Goal: Check status

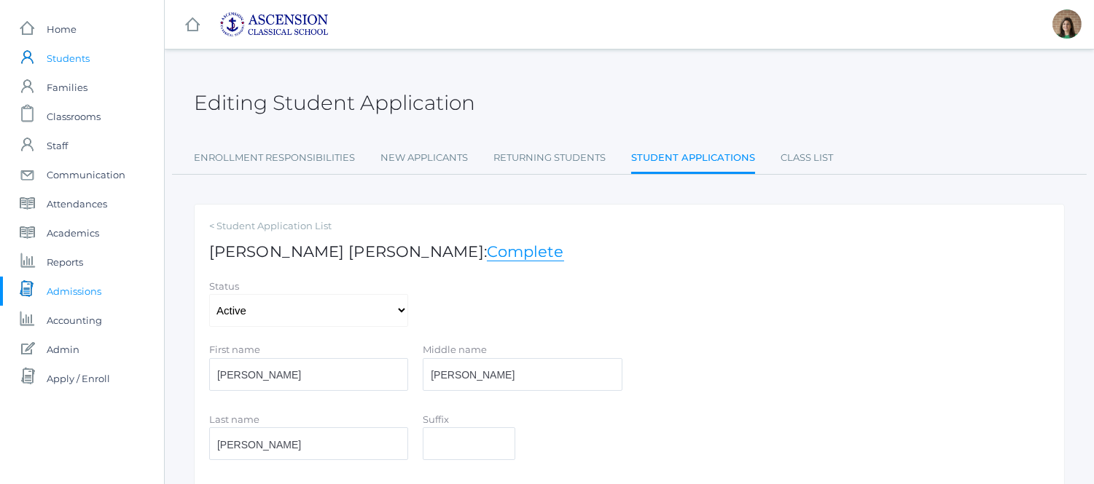
click at [68, 55] on span "Students" at bounding box center [68, 58] width 43 height 29
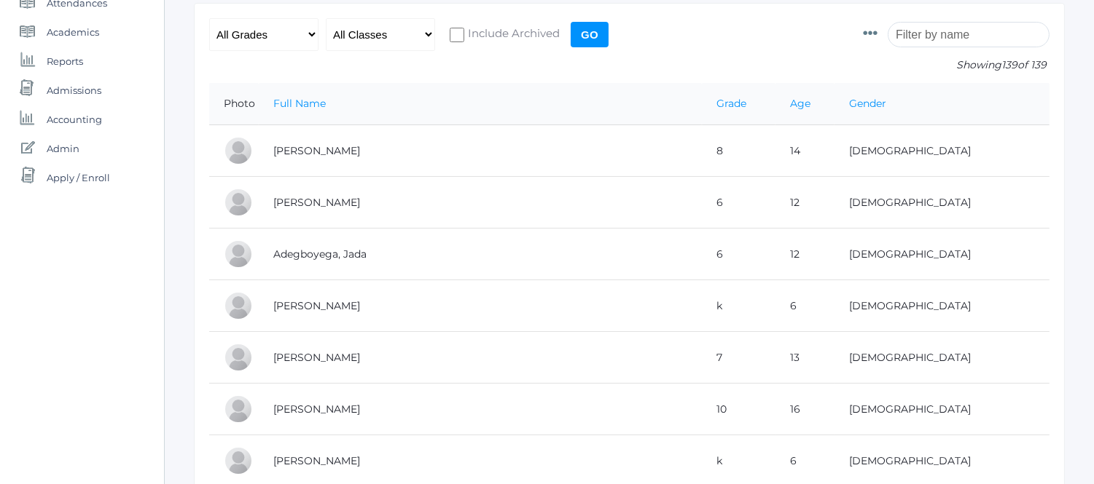
scroll to position [200, 0]
click at [60, 96] on span "Admissions" at bounding box center [74, 90] width 55 height 29
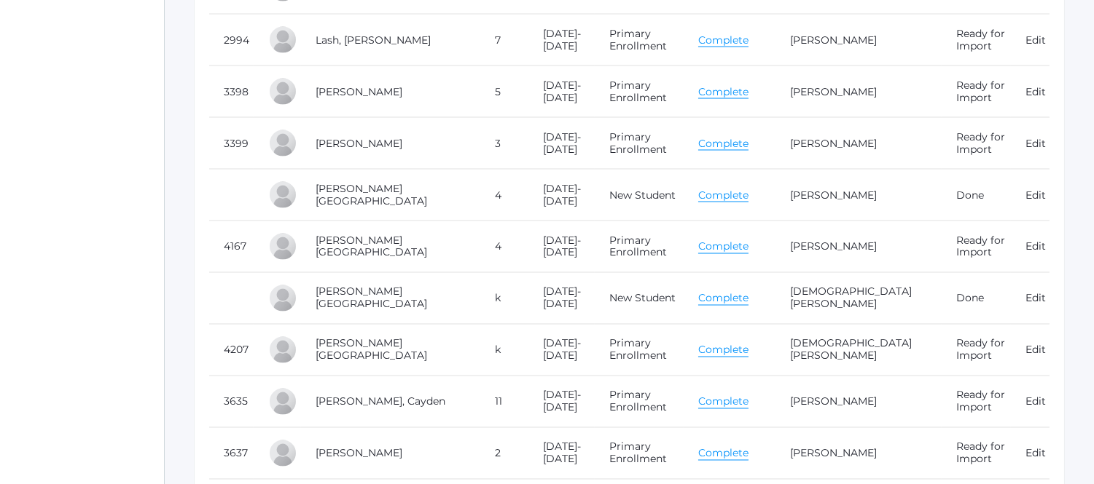
scroll to position [4674, 0]
click at [732, 304] on link "Complete" at bounding box center [723, 297] width 50 height 14
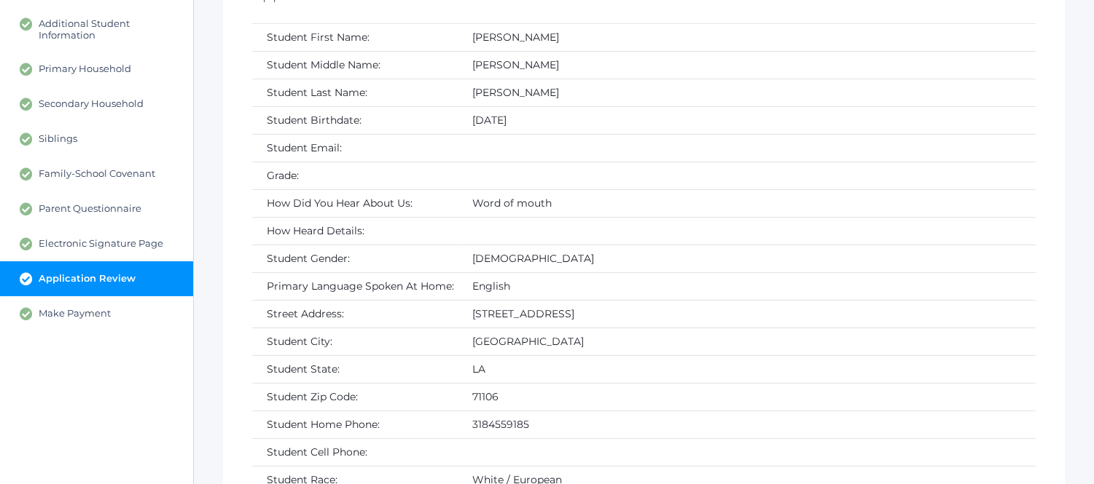
scroll to position [297, 0]
